Goal: Task Accomplishment & Management: Manage account settings

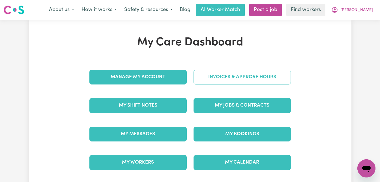
click at [239, 79] on link "Invoices & Approve Hours" at bounding box center [241, 77] width 97 height 15
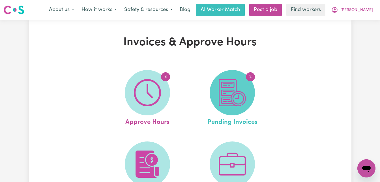
click at [229, 81] on img at bounding box center [232, 92] width 27 height 27
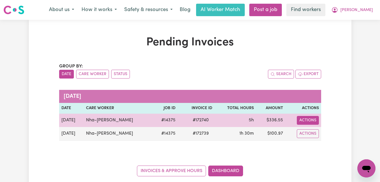
click at [309, 122] on button "Actions" at bounding box center [308, 120] width 22 height 9
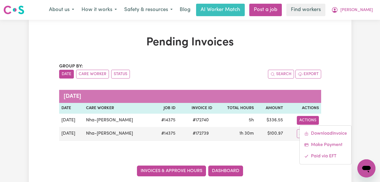
click at [174, 176] on link "Invoices & Approve Hours" at bounding box center [171, 170] width 69 height 11
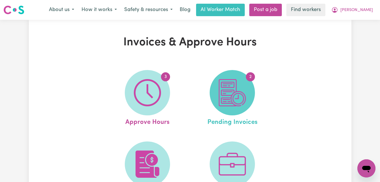
click at [227, 114] on span "2" at bounding box center [232, 92] width 45 height 45
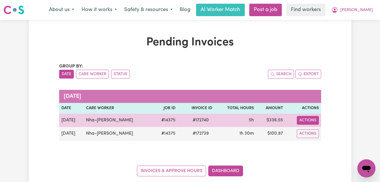
click at [302, 121] on button "Actions" at bounding box center [308, 120] width 22 height 9
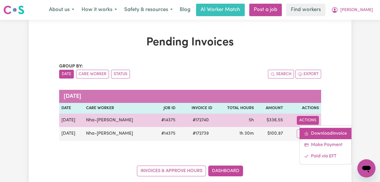
click at [304, 133] on icon "Download invoice #172740" at bounding box center [306, 133] width 5 height 5
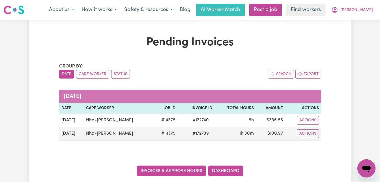
click at [171, 169] on link "Invoices & Approve Hours" at bounding box center [171, 170] width 69 height 11
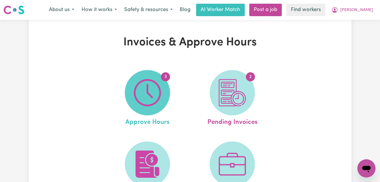
click at [149, 110] on span "3" at bounding box center [147, 92] width 45 height 45
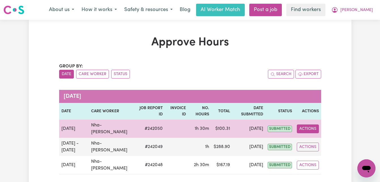
click at [314, 127] on button "Actions" at bounding box center [308, 128] width 22 height 9
click at [314, 143] on link "View Job Report" at bounding box center [321, 141] width 48 height 11
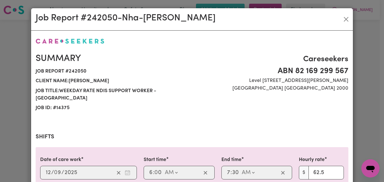
click at [259, 117] on div "Summary Job report # 242050 Client name: [PERSON_NAME] Job title: Weekday Rate …" at bounding box center [192, 82] width 320 height 73
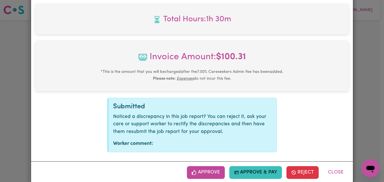
scroll to position [262, 0]
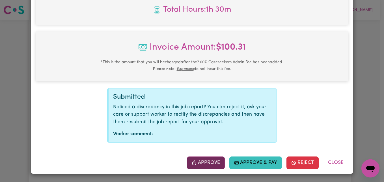
click at [203, 161] on button "Approve" at bounding box center [206, 162] width 38 height 12
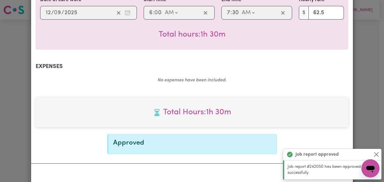
scroll to position [171, 0]
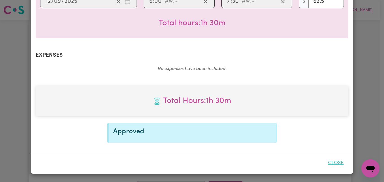
drag, startPoint x: 342, startPoint y: 170, endPoint x: 338, endPoint y: 166, distance: 5.4
click at [338, 166] on div "Close" at bounding box center [192, 163] width 322 height 22
click at [333, 159] on button "Close" at bounding box center [335, 162] width 25 height 12
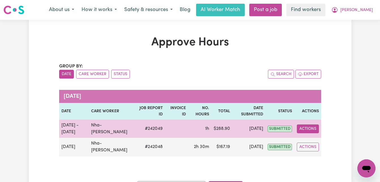
click at [306, 128] on button "Actions" at bounding box center [308, 128] width 22 height 9
click at [316, 142] on link "View Job Report" at bounding box center [321, 141] width 48 height 11
select select "pm"
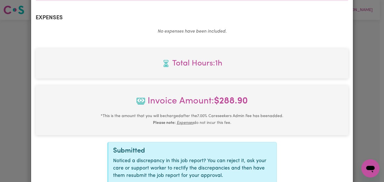
scroll to position [255, 0]
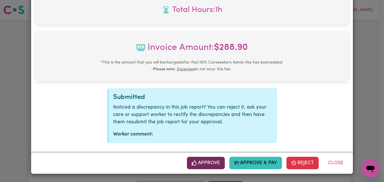
click at [197, 159] on button "Approve" at bounding box center [206, 162] width 38 height 12
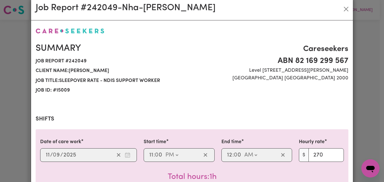
scroll to position [0, 0]
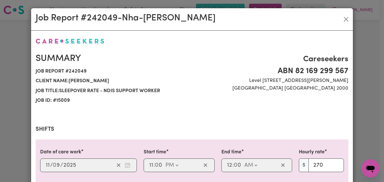
click at [210, 132] on section "Shifts Date of care work [DATE] 11 / 0 9 / 2025 Start time 23:00 11 : 0 0 AM PM…" at bounding box center [192, 164] width 313 height 76
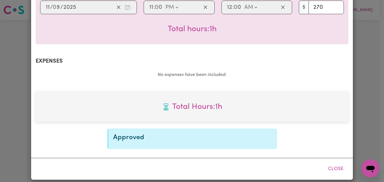
scroll to position [163, 0]
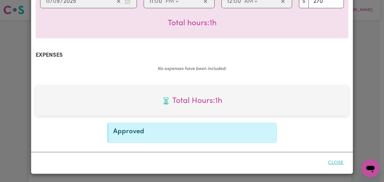
click at [340, 162] on button "Close" at bounding box center [335, 162] width 25 height 12
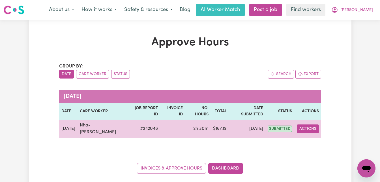
click at [303, 124] on button "Actions" at bounding box center [308, 128] width 22 height 9
click at [308, 136] on link "View Job Report" at bounding box center [322, 141] width 48 height 11
select select "pm"
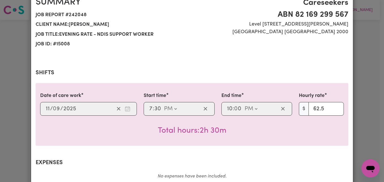
click at [221, 119] on section "Shifts Date of care work [DATE] 11 / 0 9 / 2025 Start time 19:30 7 : 30 AM PM E…" at bounding box center [192, 107] width 313 height 76
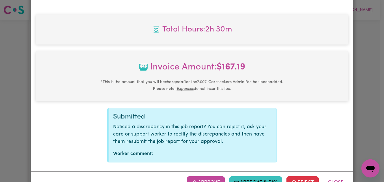
scroll to position [255, 0]
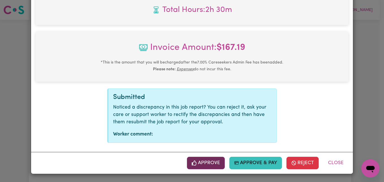
click at [200, 163] on button "Approve" at bounding box center [206, 162] width 38 height 12
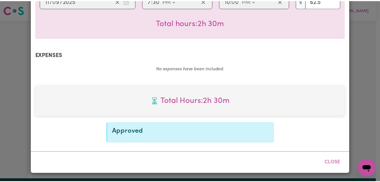
scroll to position [163, 0]
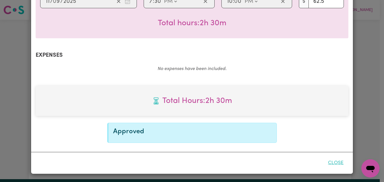
click at [333, 165] on button "Close" at bounding box center [335, 162] width 25 height 12
